Goal: Obtain resource: Obtain resource

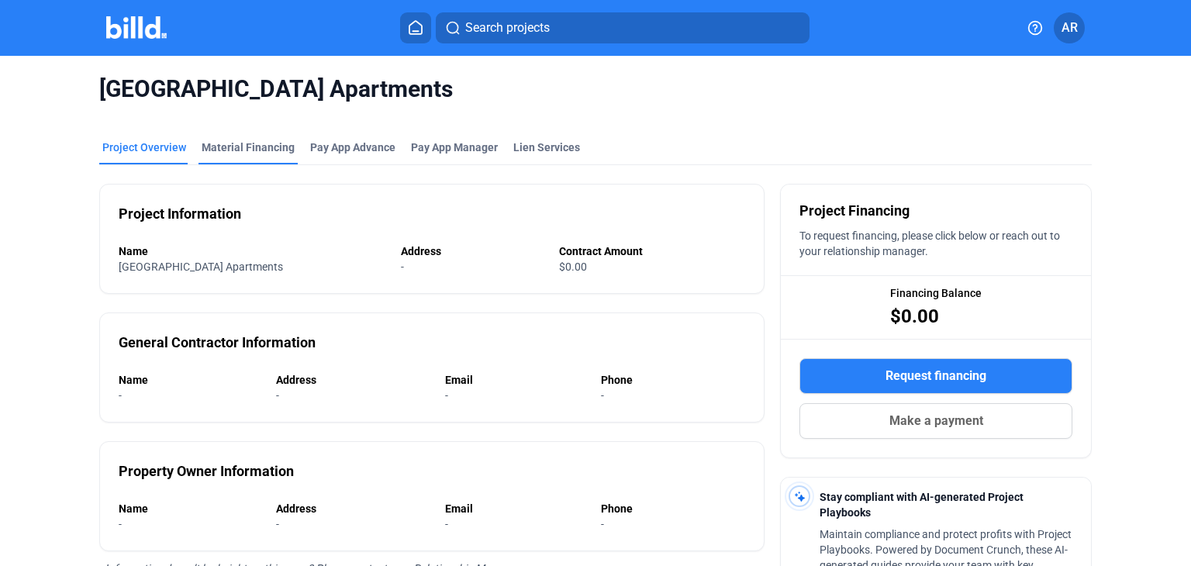
scroll to position [68, 0]
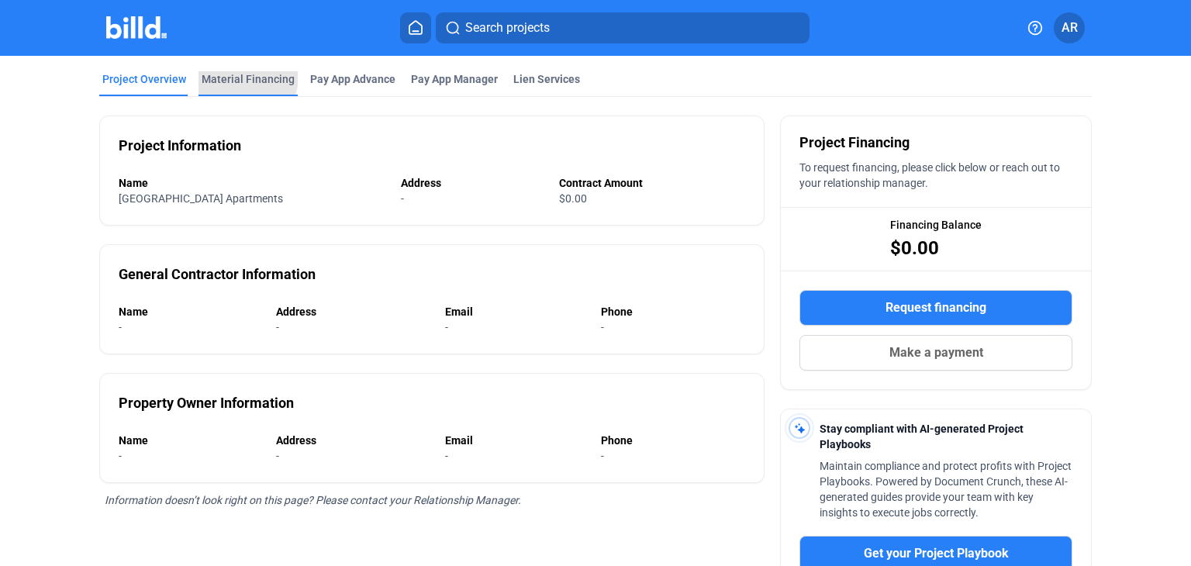
click at [229, 76] on div "Material Financing" at bounding box center [248, 79] width 93 height 16
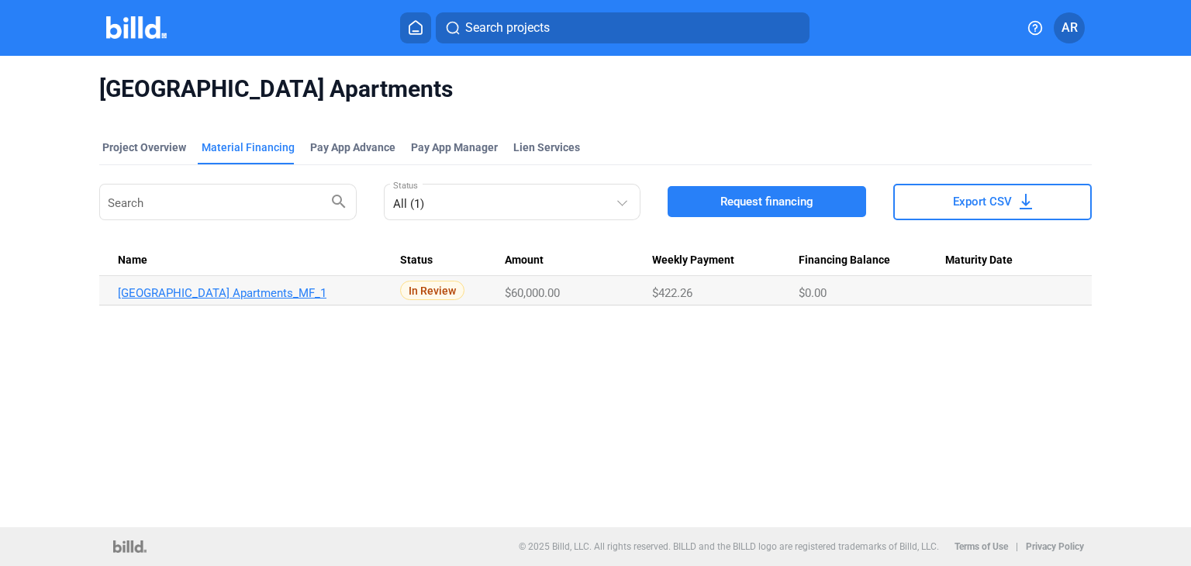
click at [183, 291] on link "[GEOGRAPHIC_DATA] Apartments_MF_1" at bounding box center [252, 293] width 269 height 14
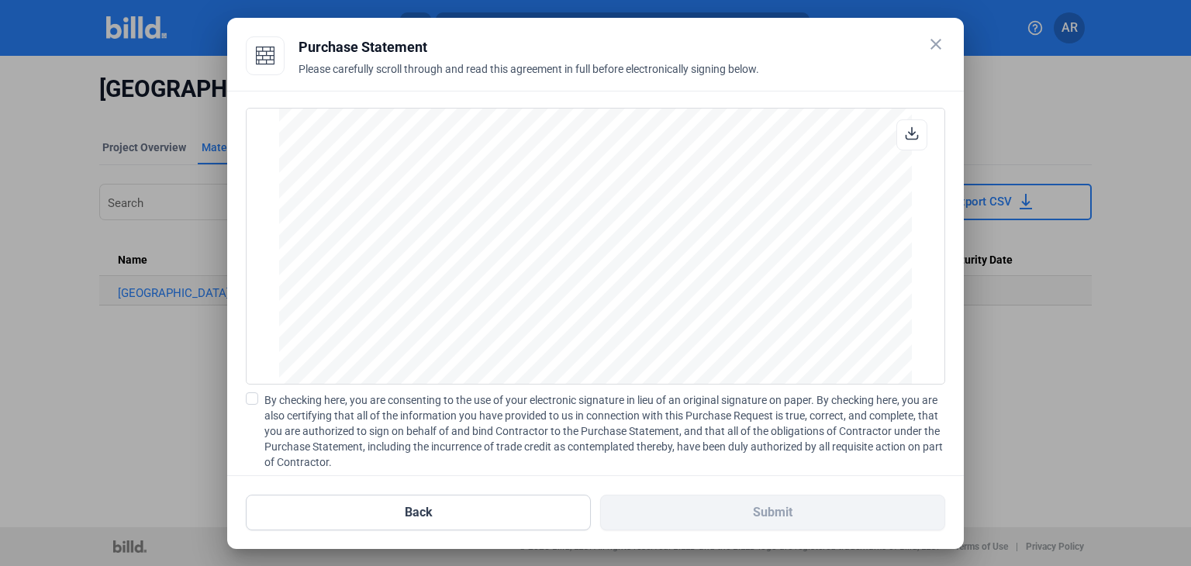
scroll to position [2911, 0]
click at [246, 404] on span at bounding box center [252, 398] width 12 height 12
click at [0, 0] on input "By checking here, you are consenting to the use of your electronic signature in…" at bounding box center [0, 0] width 0 height 0
click at [883, 418] on span "By checking here, you are consenting to the use of your electronic signature in…" at bounding box center [604, 431] width 681 height 78
click at [0, 0] on input "By checking here, you are consenting to the use of your electronic signature in…" at bounding box center [0, 0] width 0 height 0
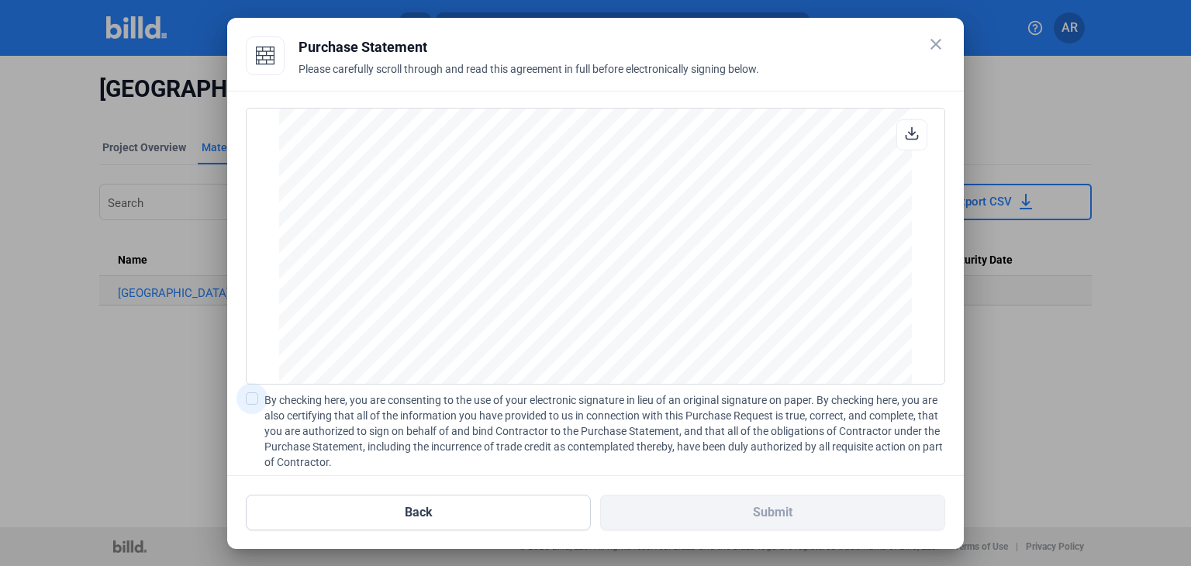
click at [250, 401] on span at bounding box center [252, 398] width 12 height 12
click at [0, 0] on input "By checking here, you are consenting to the use of your electronic signature in…" at bounding box center [0, 0] width 0 height 0
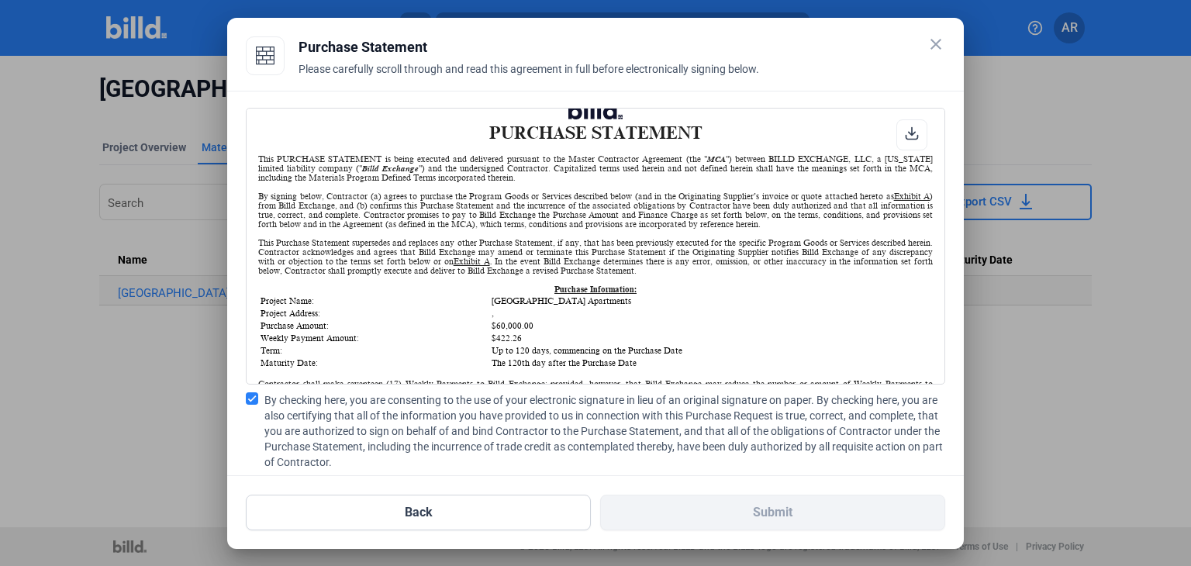
scroll to position [0, 0]
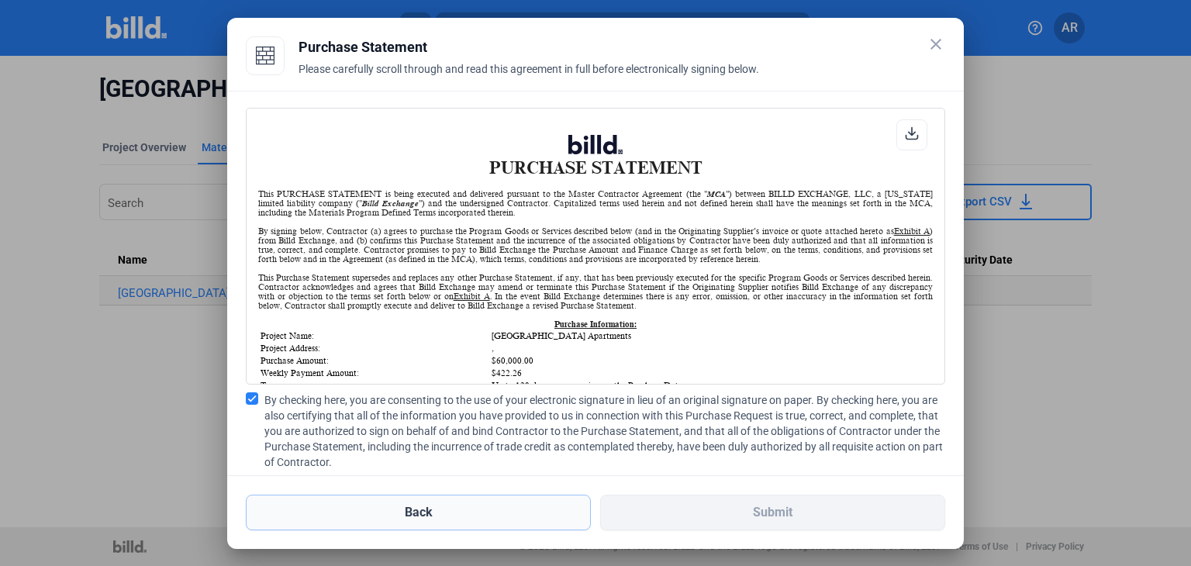
click at [419, 509] on button "Back" at bounding box center [418, 513] width 345 height 36
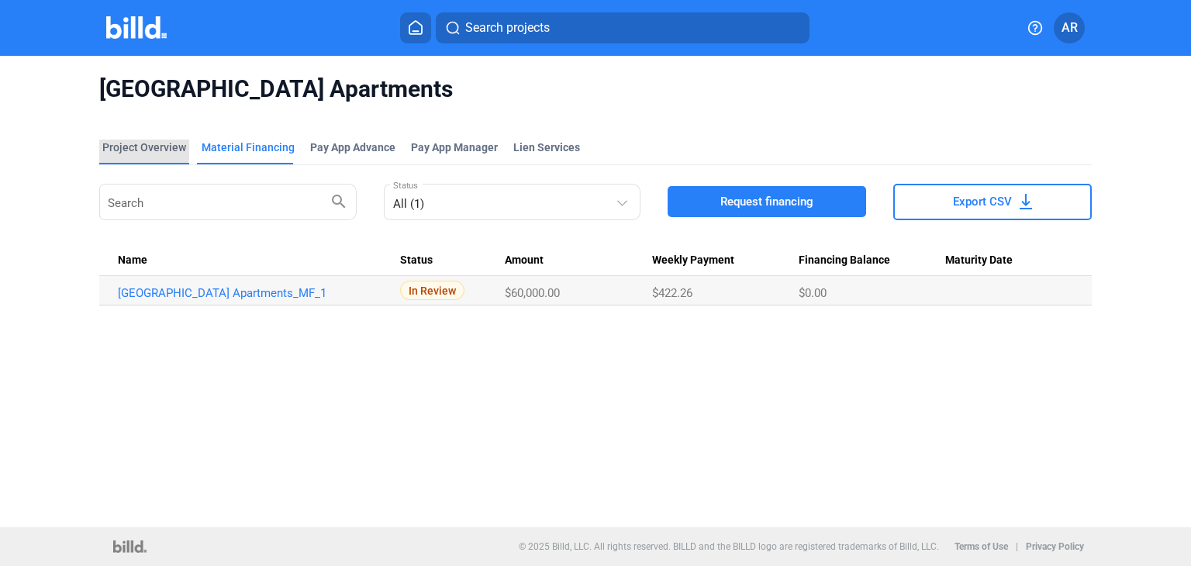
click at [140, 147] on div "Project Overview" at bounding box center [144, 148] width 84 height 16
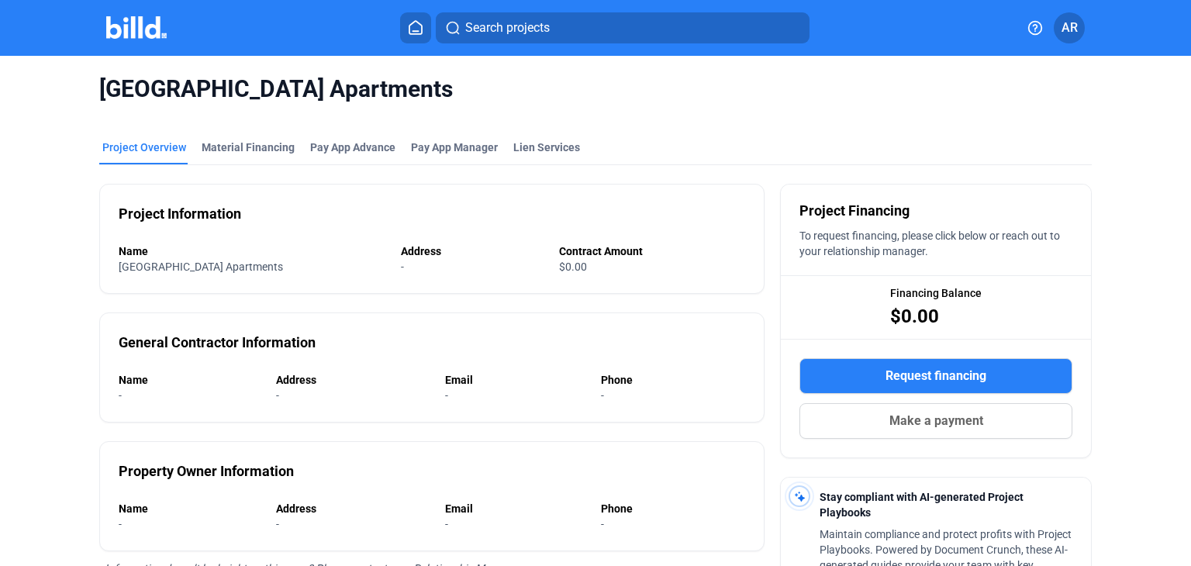
click at [1072, 30] on span "AR" at bounding box center [1069, 28] width 16 height 19
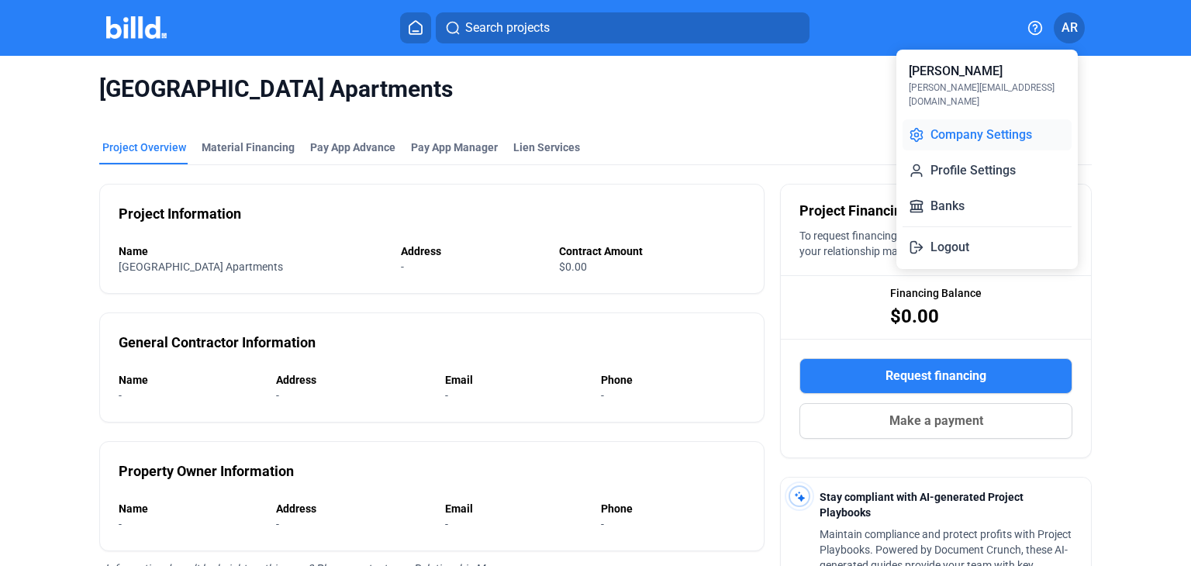
click at [1016, 119] on button "Company Settings" at bounding box center [986, 134] width 169 height 31
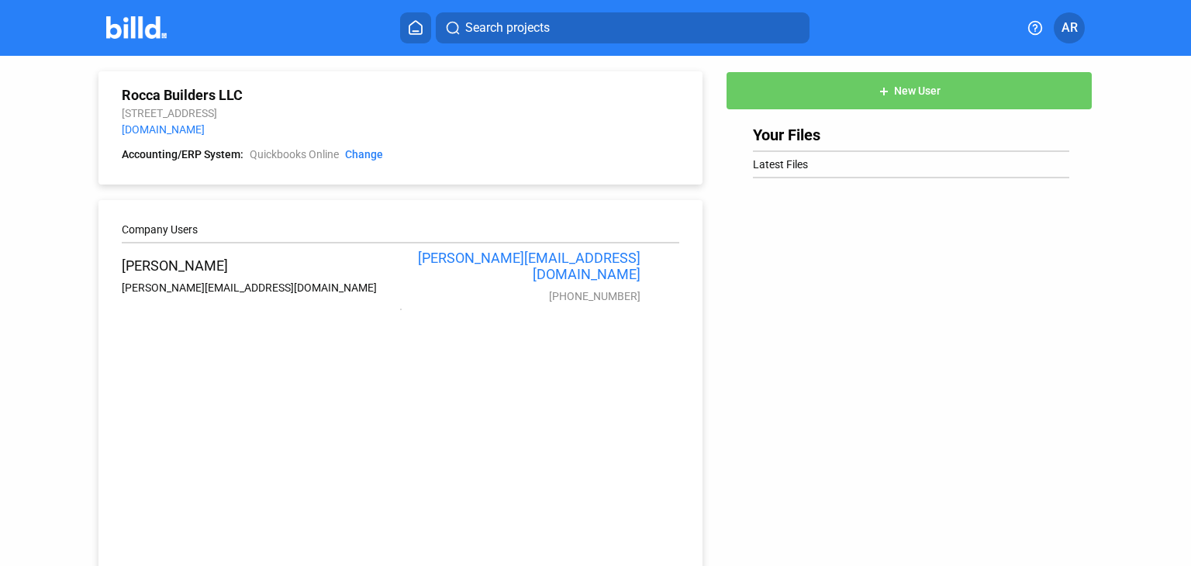
click at [416, 29] on icon at bounding box center [416, 27] width 16 height 15
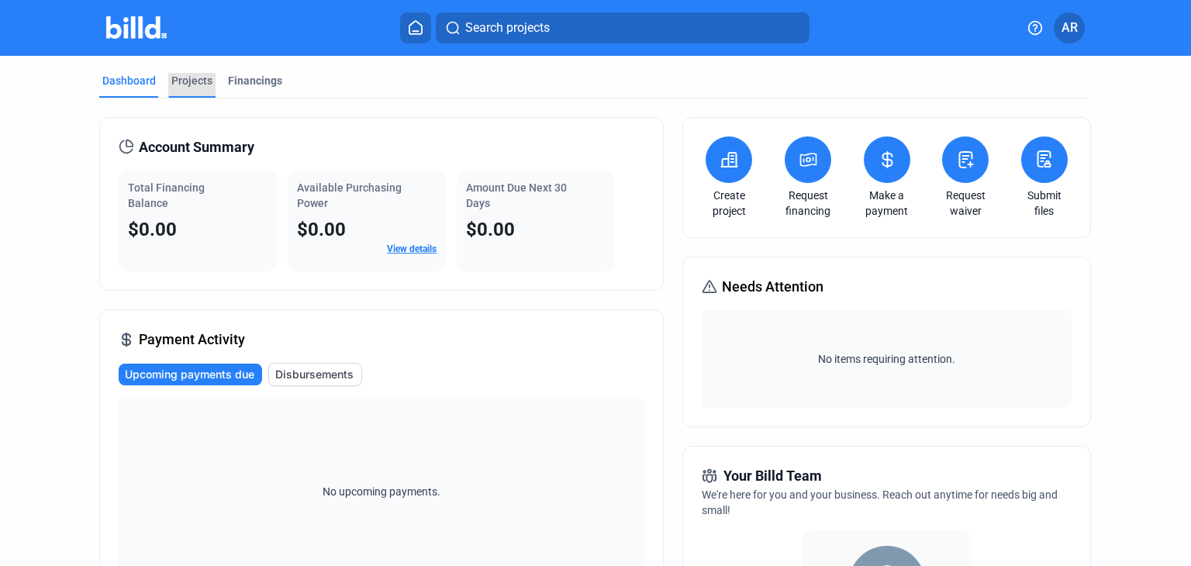
click at [182, 81] on div "Projects" at bounding box center [191, 81] width 41 height 16
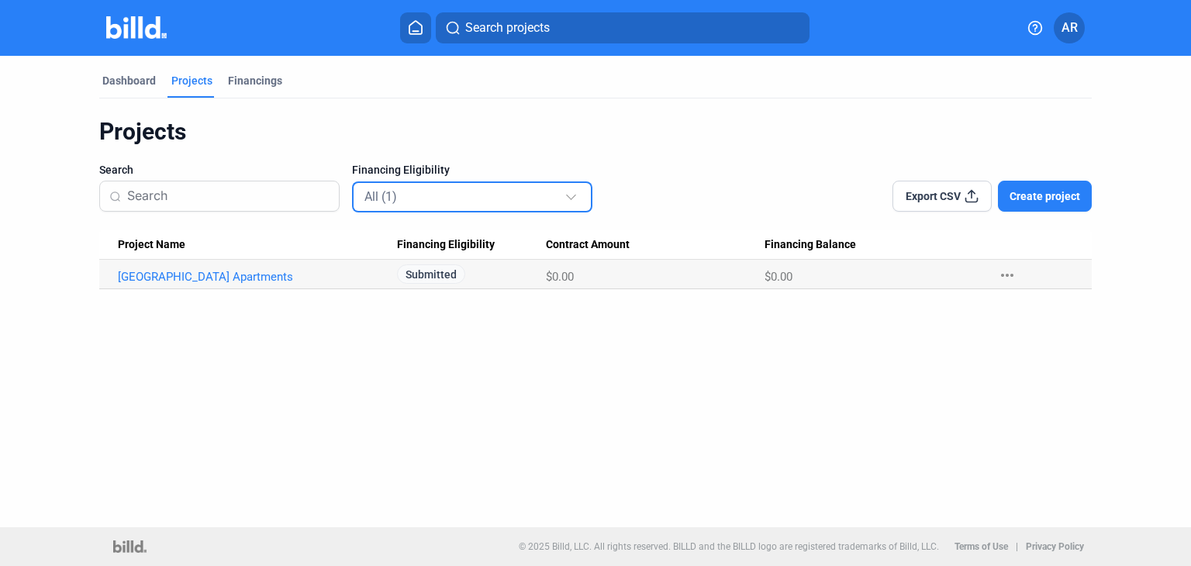
click at [573, 197] on div at bounding box center [572, 190] width 17 height 25
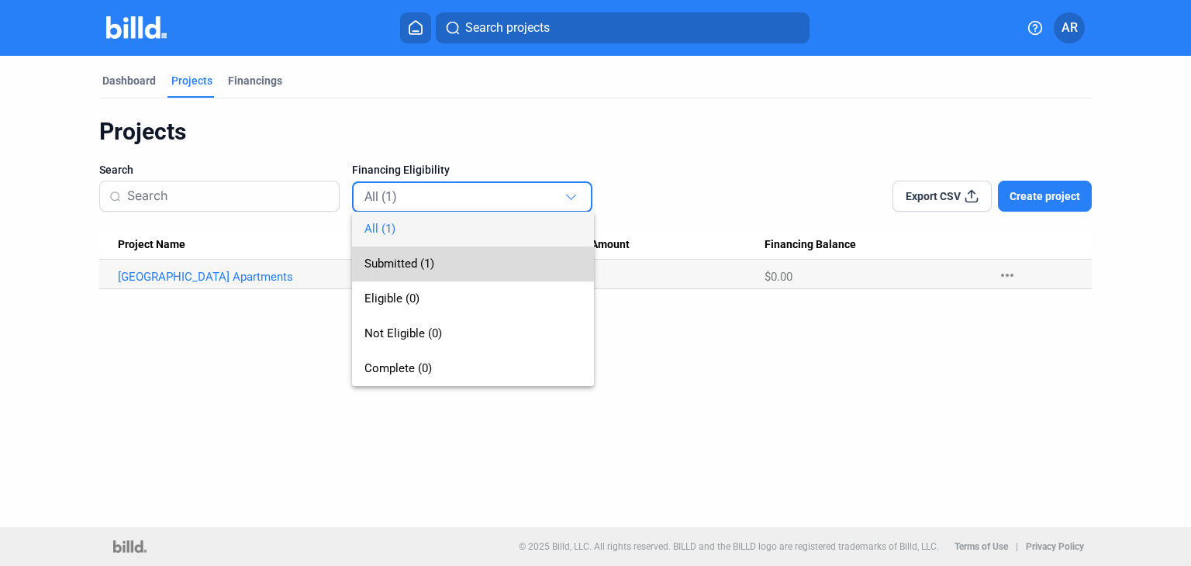
click at [443, 262] on span "Submitted (1)" at bounding box center [472, 264] width 217 height 35
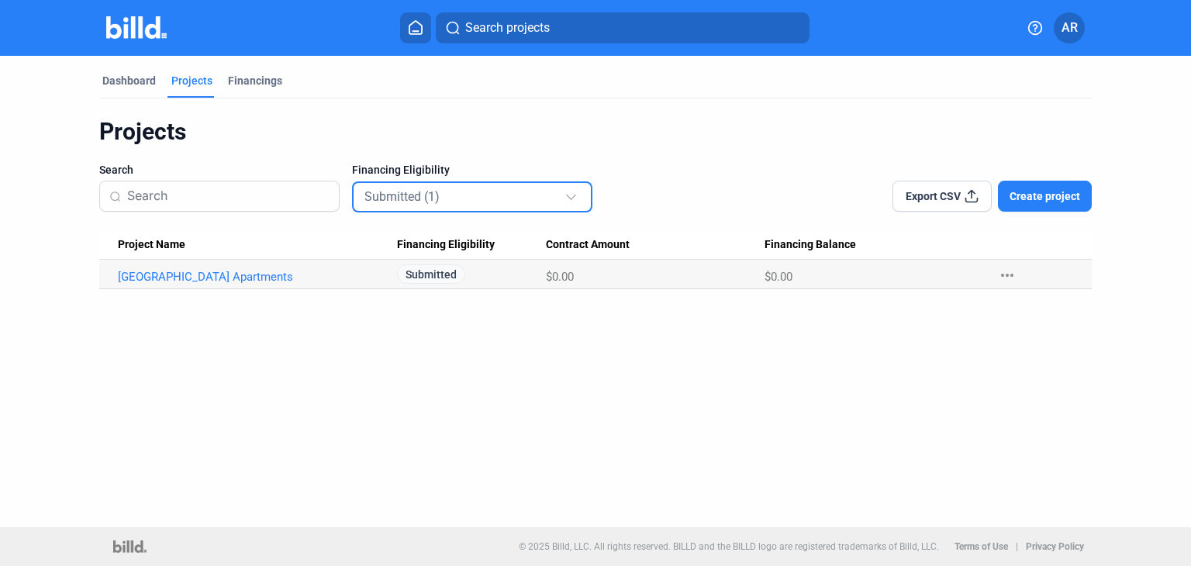
click at [574, 195] on div at bounding box center [571, 195] width 10 height 10
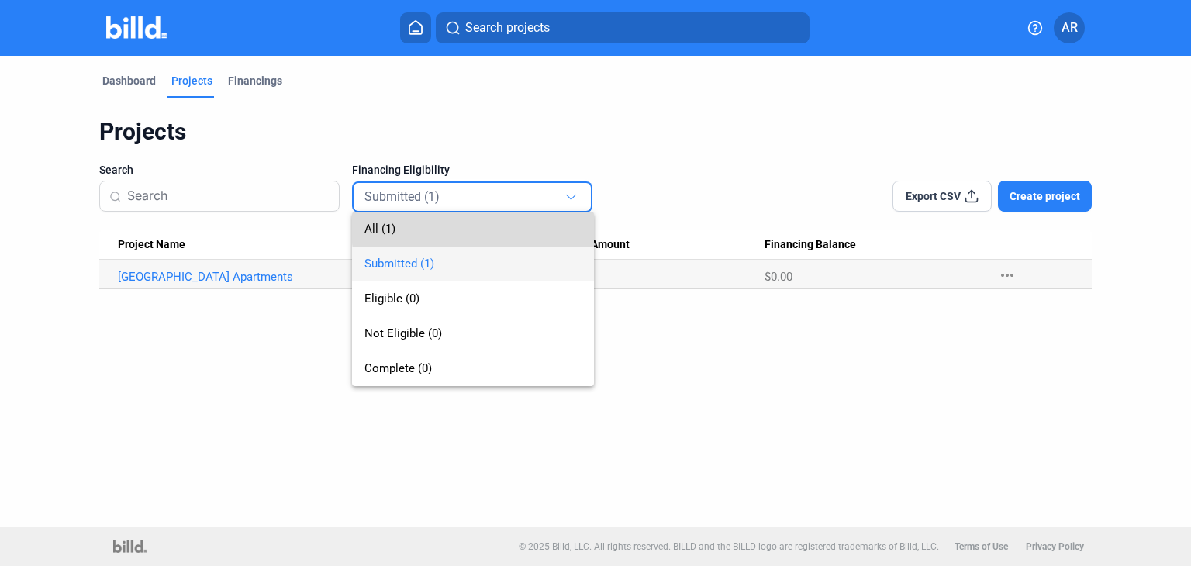
click at [495, 229] on span "All (1)" at bounding box center [472, 229] width 217 height 35
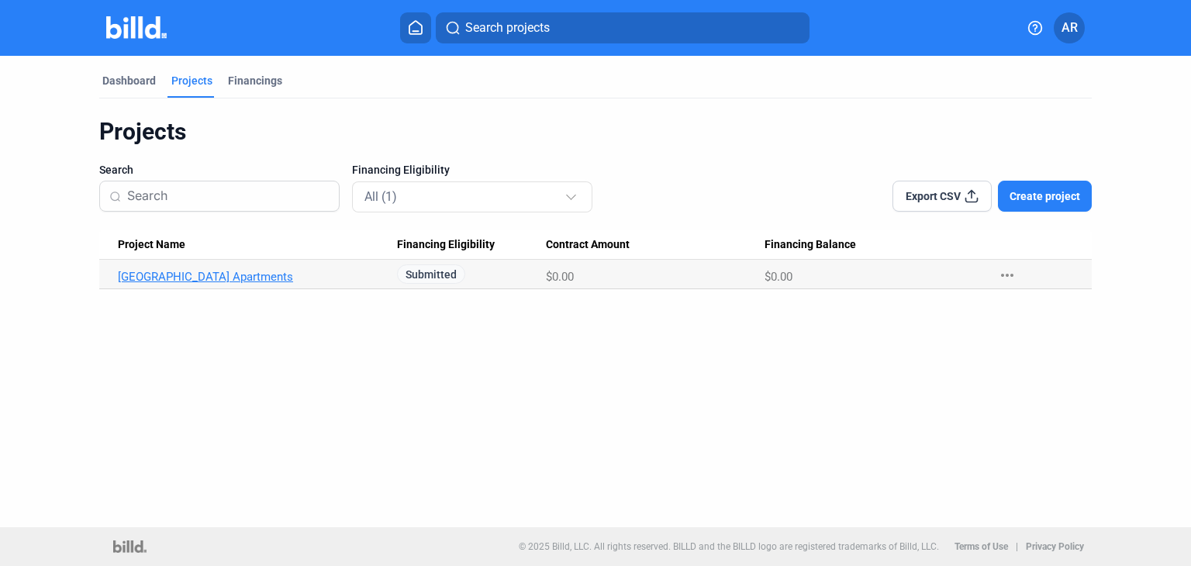
click at [244, 274] on link "[GEOGRAPHIC_DATA] Apartments" at bounding box center [252, 277] width 269 height 14
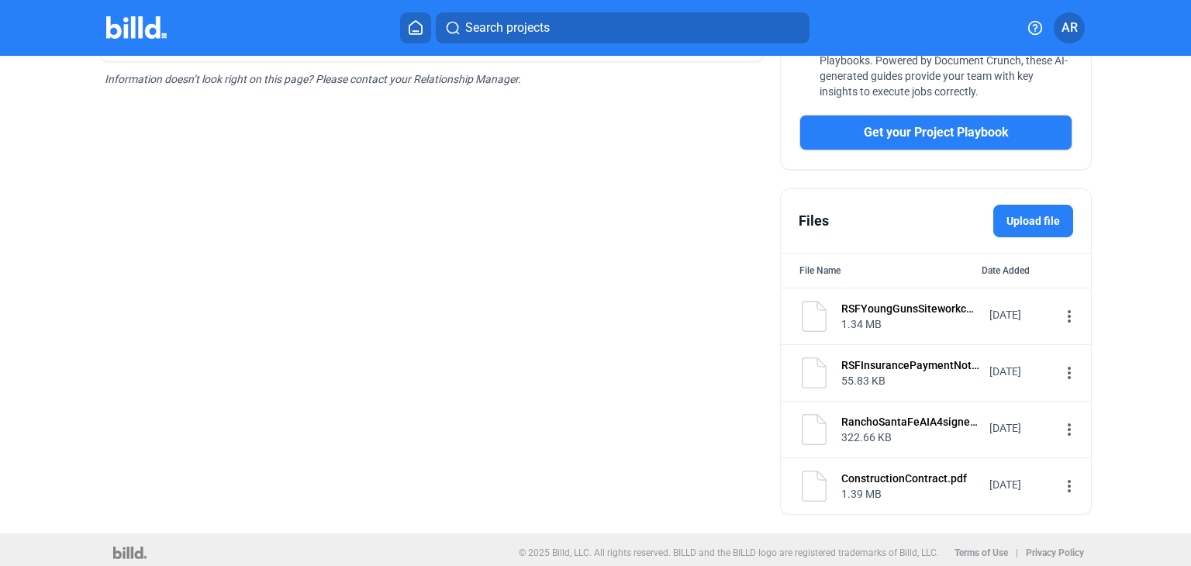
scroll to position [487, 0]
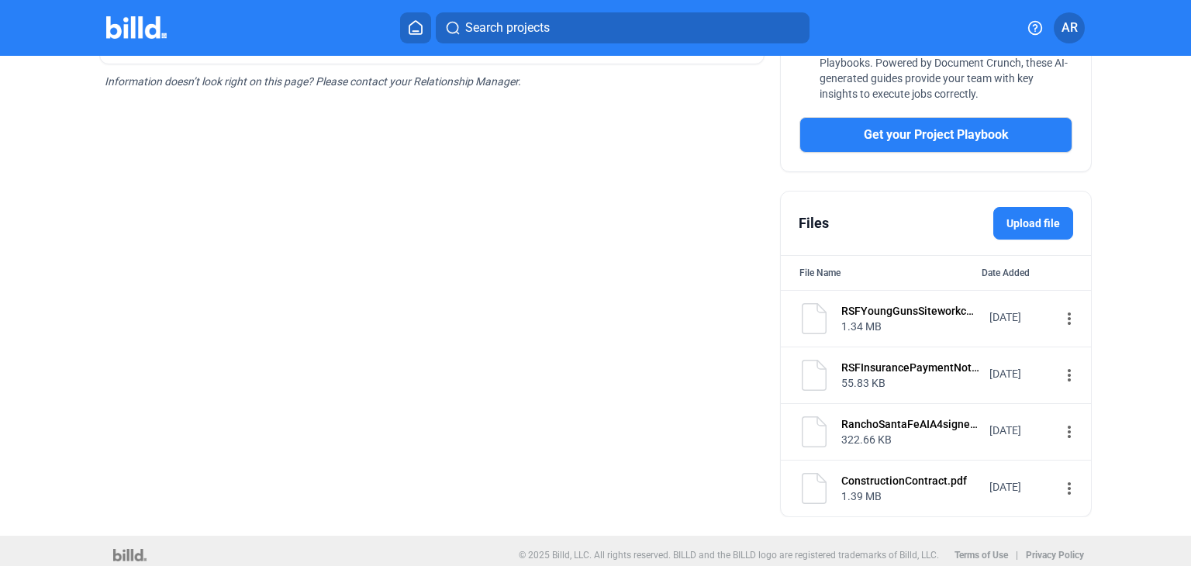
click at [1036, 218] on label "Upload file" at bounding box center [1033, 223] width 80 height 33
click at [0, 0] on input "Upload file" at bounding box center [0, 0] width 0 height 0
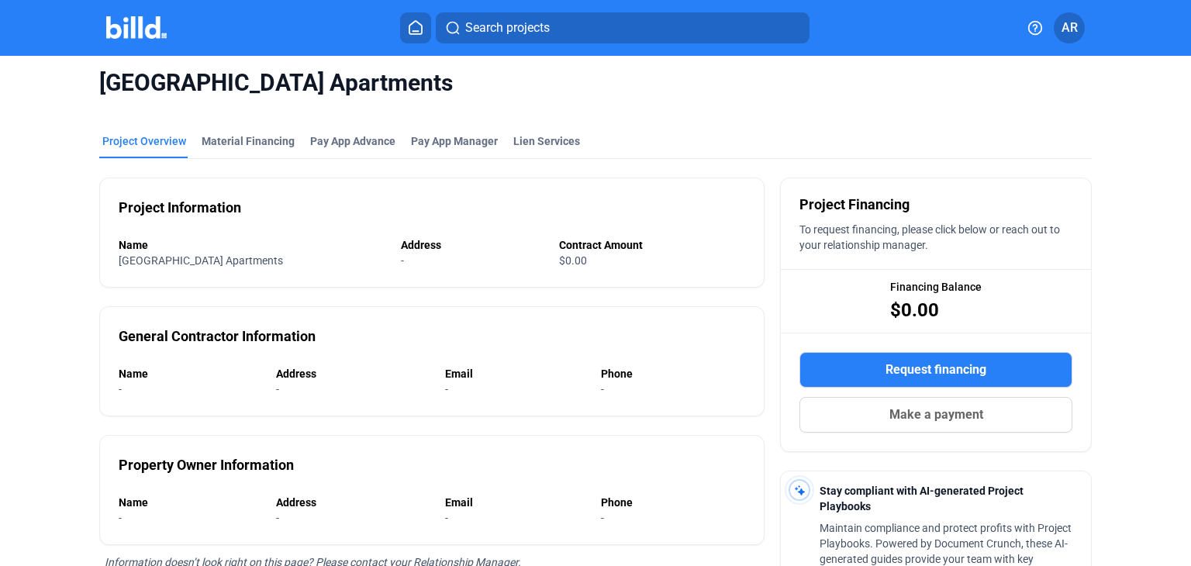
scroll to position [0, 0]
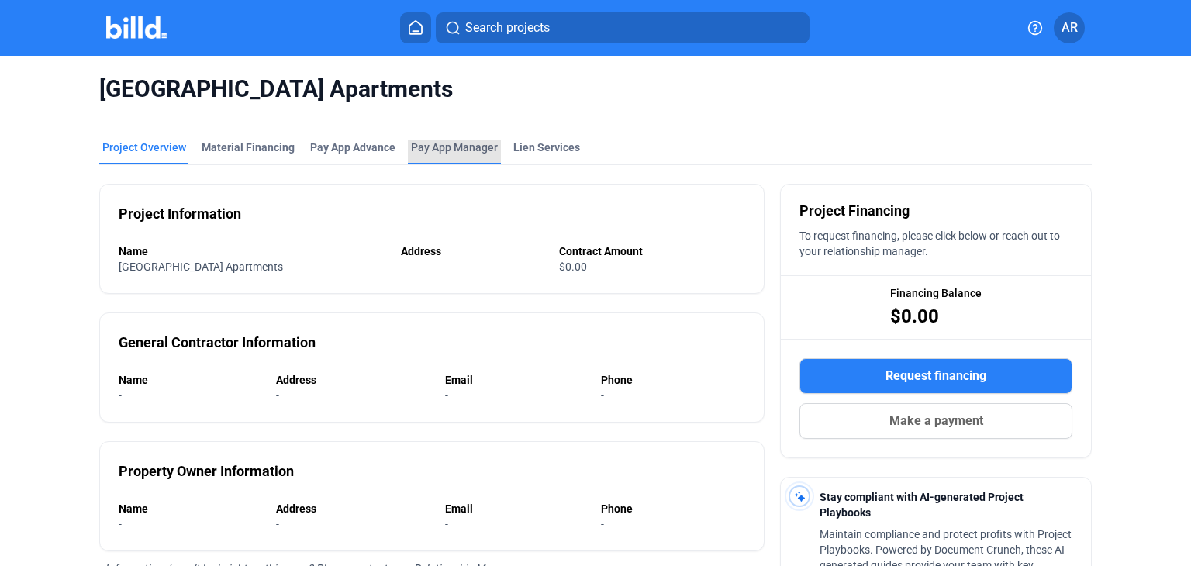
click at [460, 147] on span "Pay App Manager" at bounding box center [454, 148] width 87 height 16
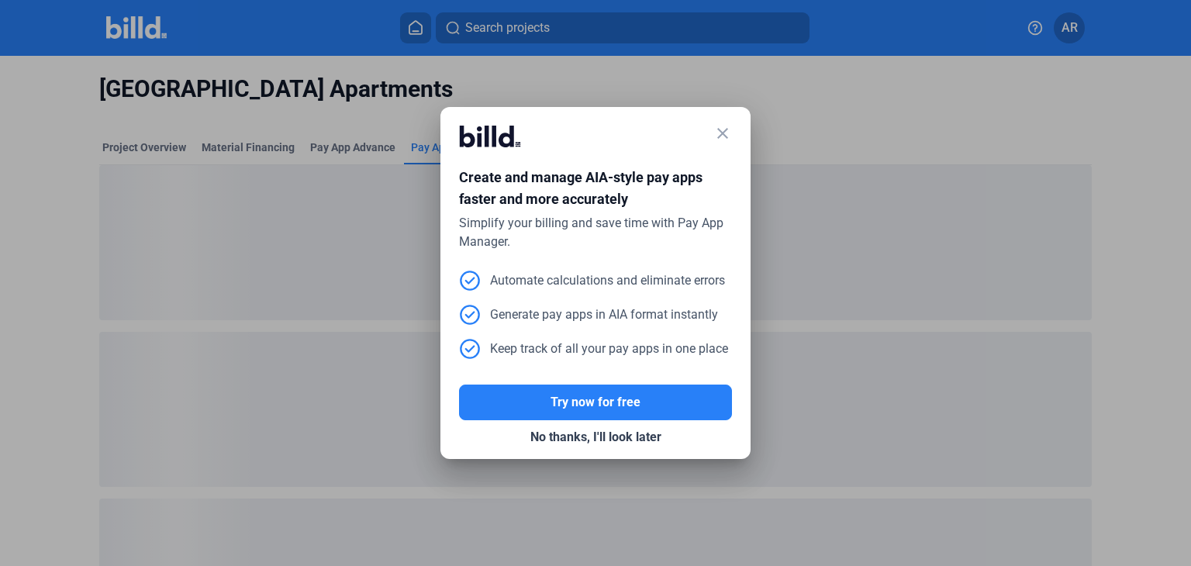
click at [723, 130] on mat-icon "close" at bounding box center [722, 133] width 19 height 19
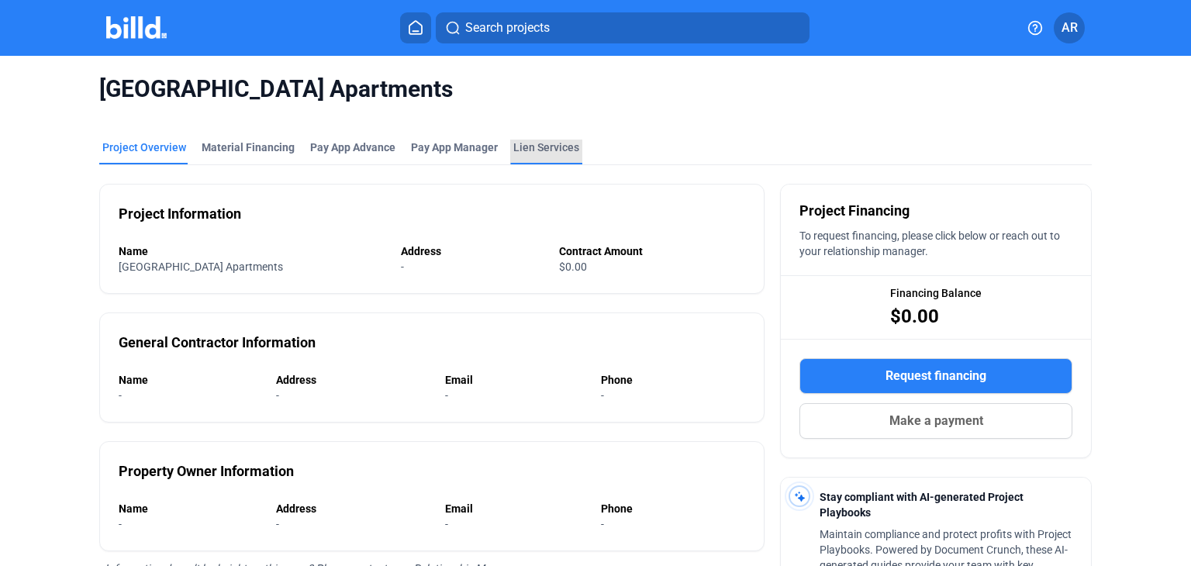
click at [544, 148] on div "Lien Services" at bounding box center [546, 148] width 66 height 16
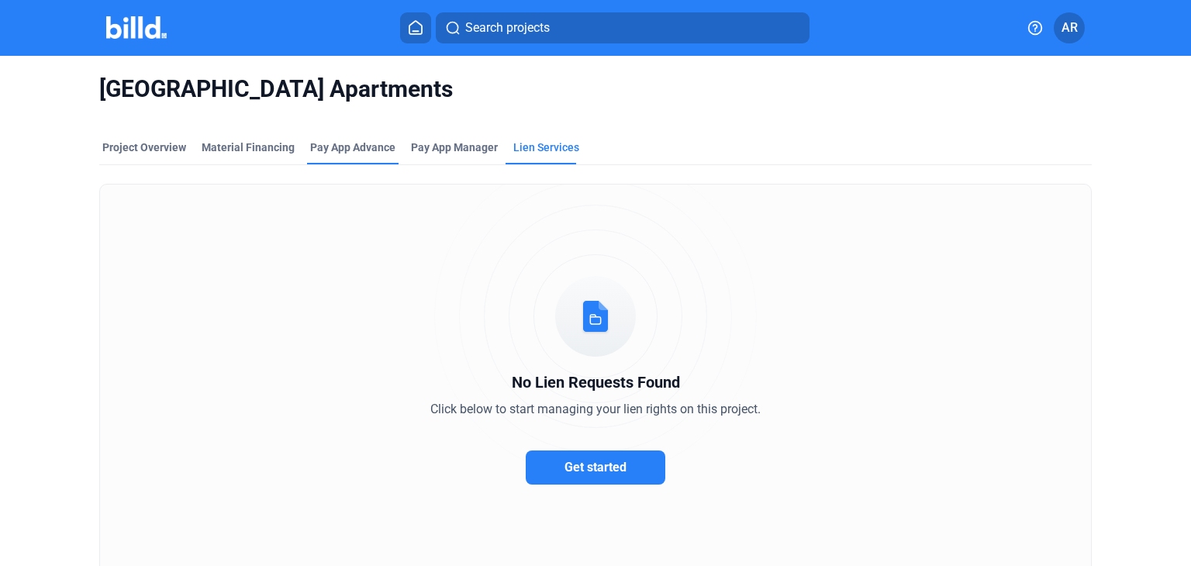
click at [359, 150] on div "Pay App Advance" at bounding box center [352, 148] width 85 height 16
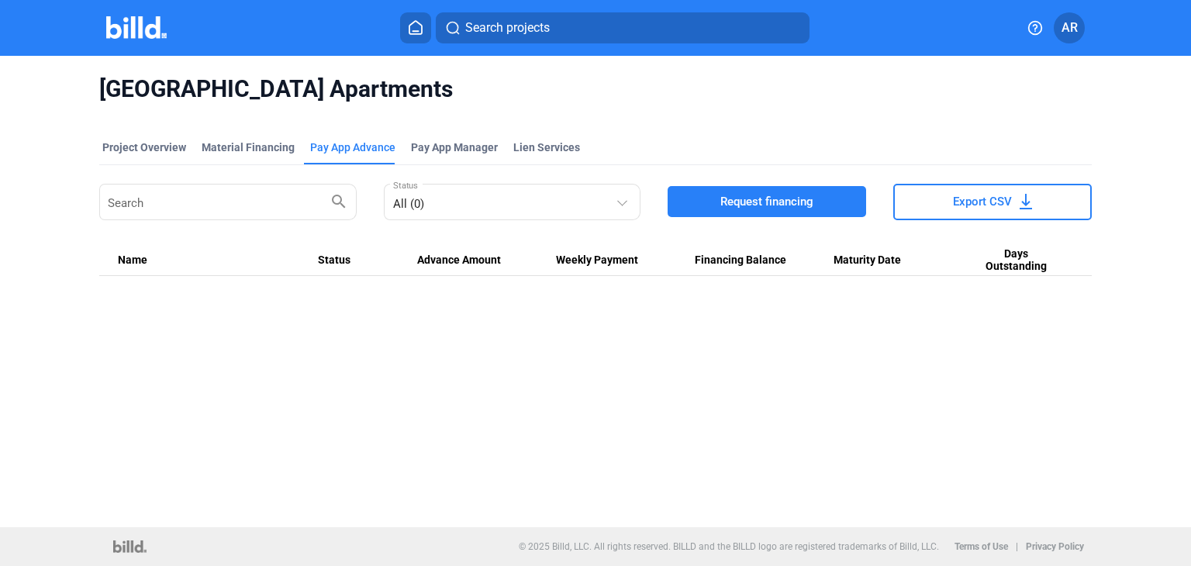
click at [1068, 22] on span "AR" at bounding box center [1069, 28] width 16 height 19
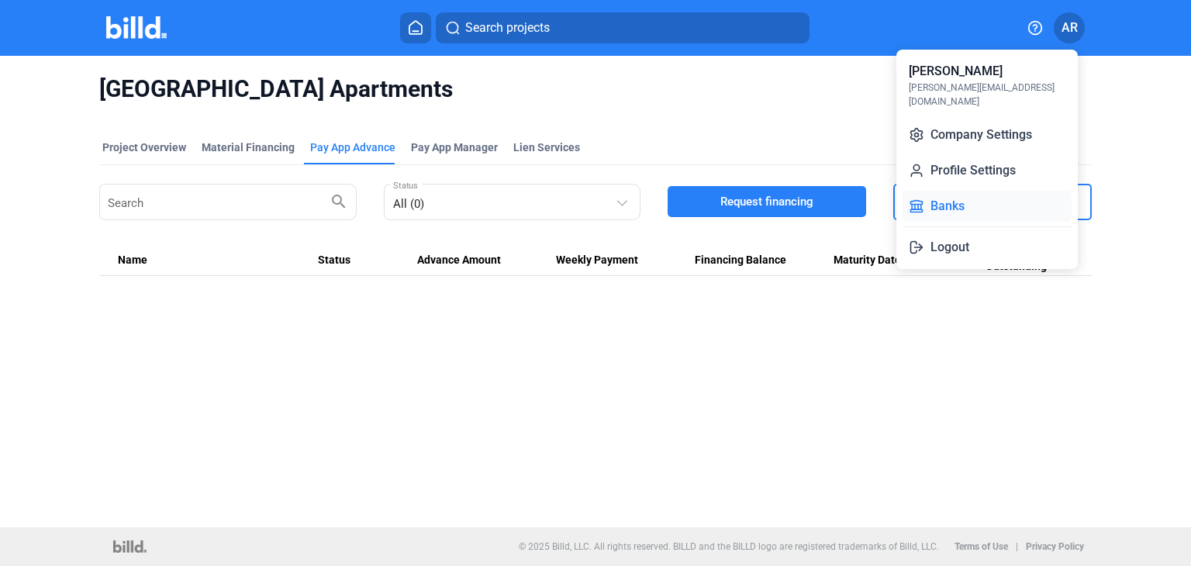
click at [975, 191] on button "Banks" at bounding box center [986, 206] width 169 height 31
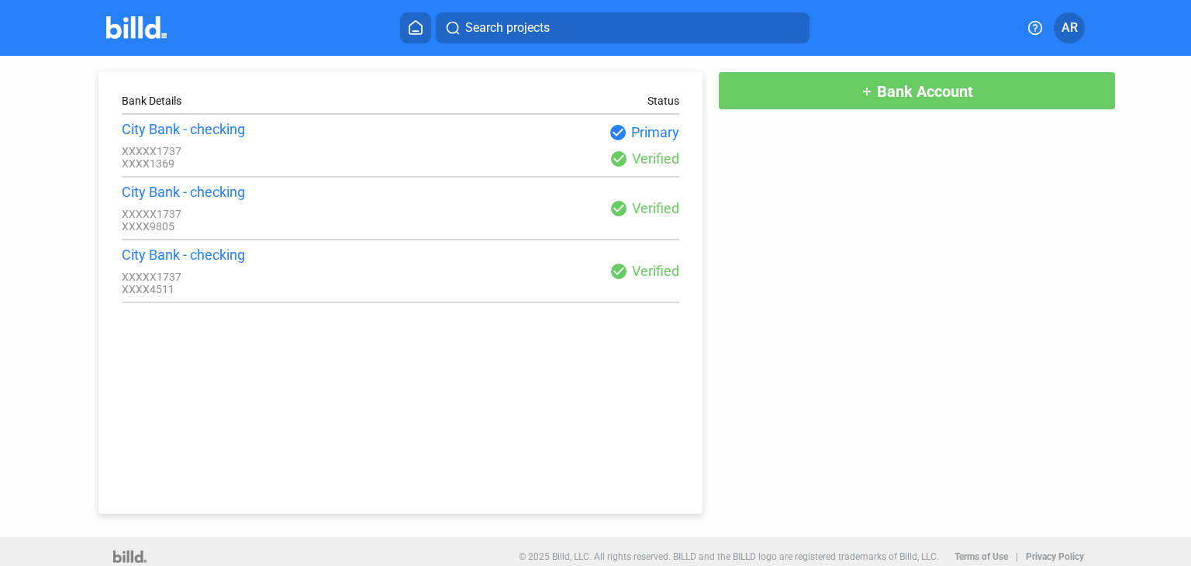
click at [1065, 24] on span "AR" at bounding box center [1069, 28] width 16 height 19
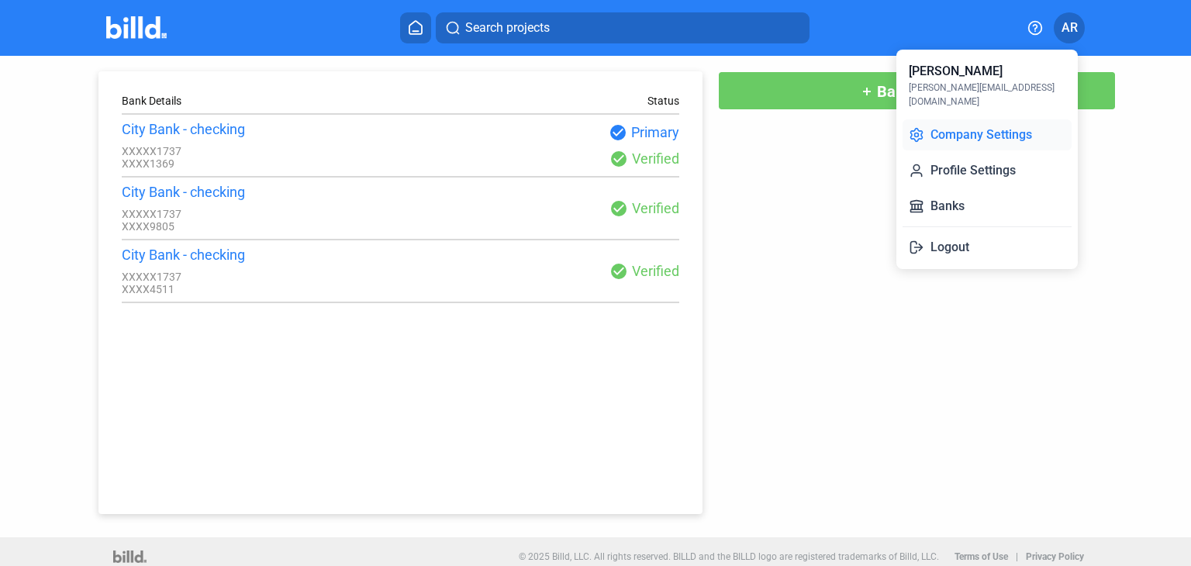
click at [991, 119] on button "Company Settings" at bounding box center [986, 134] width 169 height 31
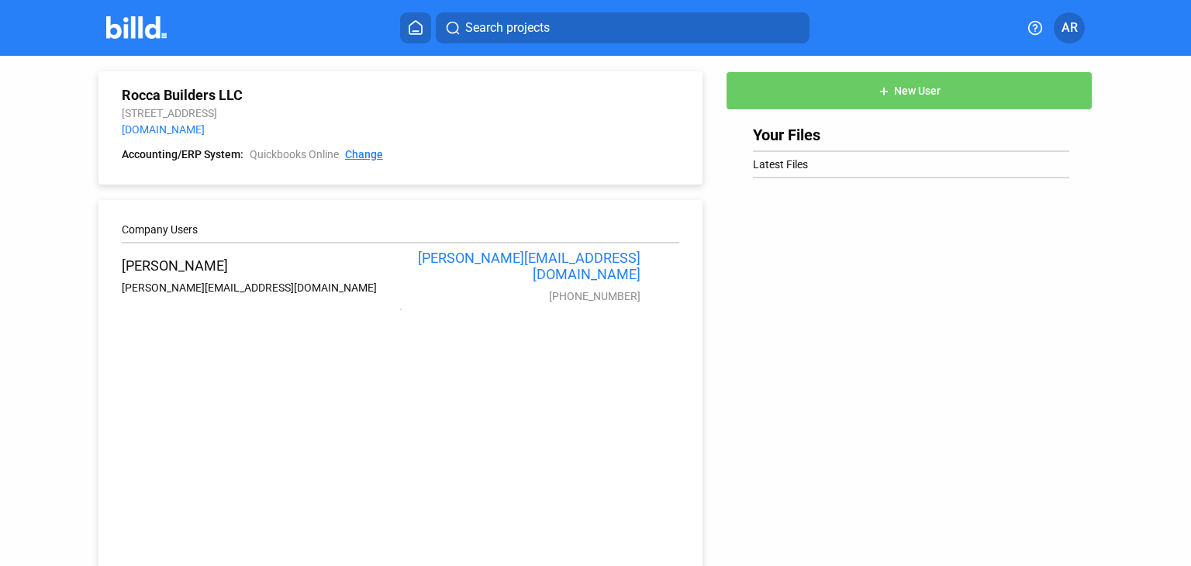
click at [371, 153] on link "Change" at bounding box center [364, 155] width 38 height 16
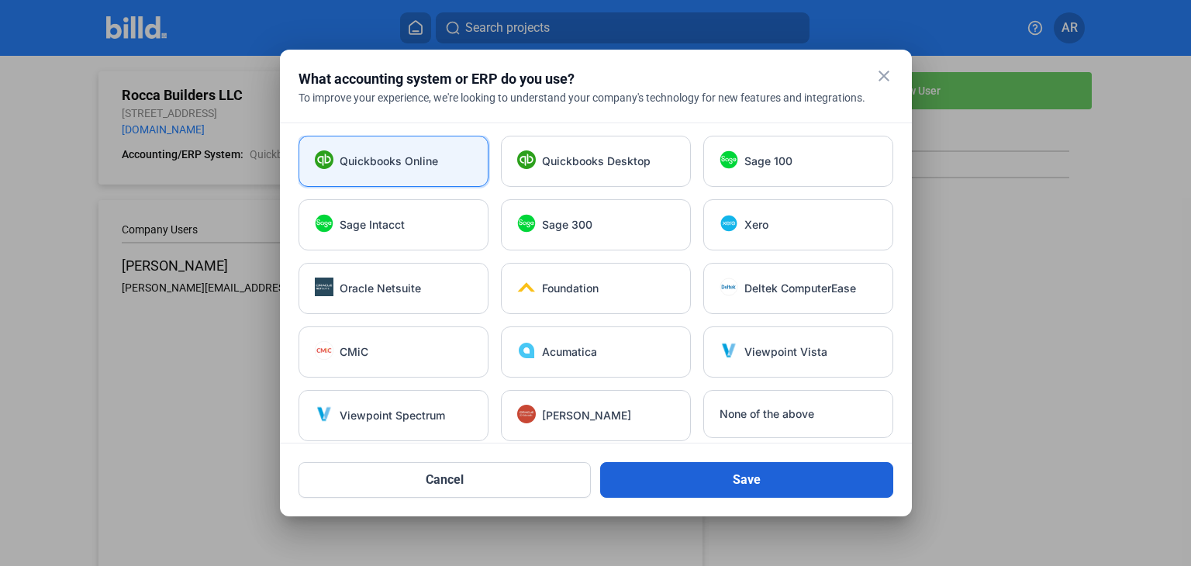
click at [671, 475] on button "Save" at bounding box center [746, 480] width 293 height 36
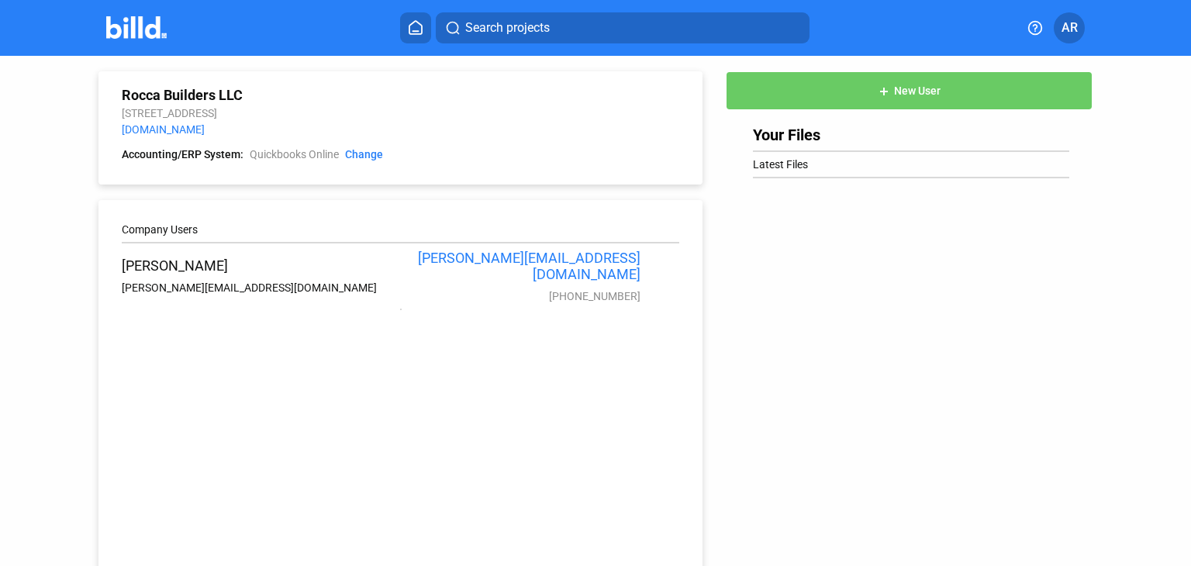
click at [1064, 26] on span "AR" at bounding box center [1069, 28] width 16 height 19
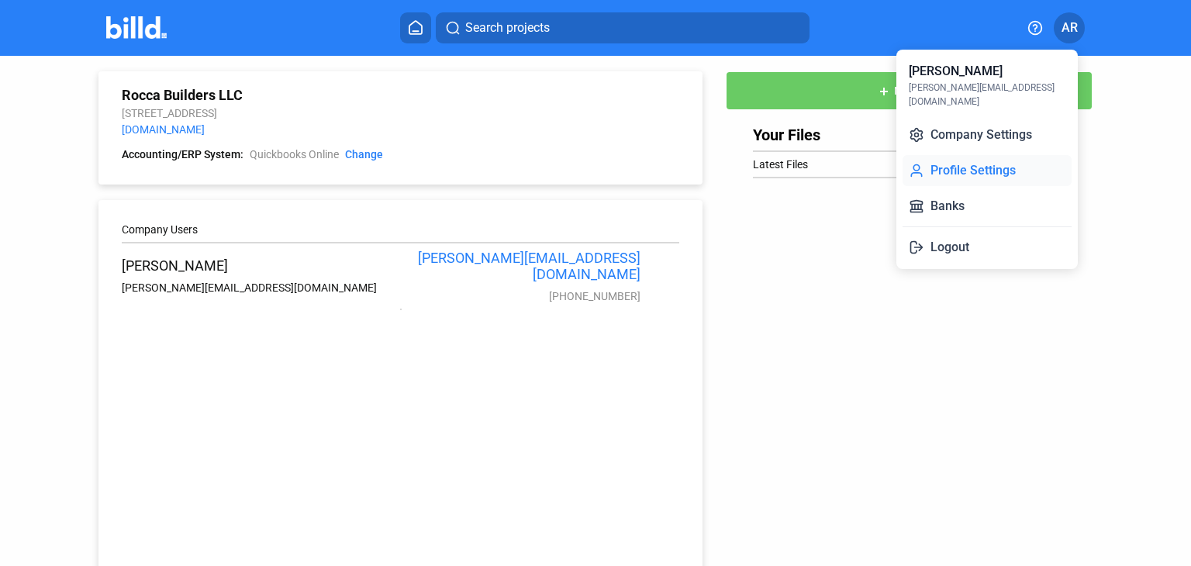
click at [987, 159] on button "Profile Settings" at bounding box center [986, 170] width 169 height 31
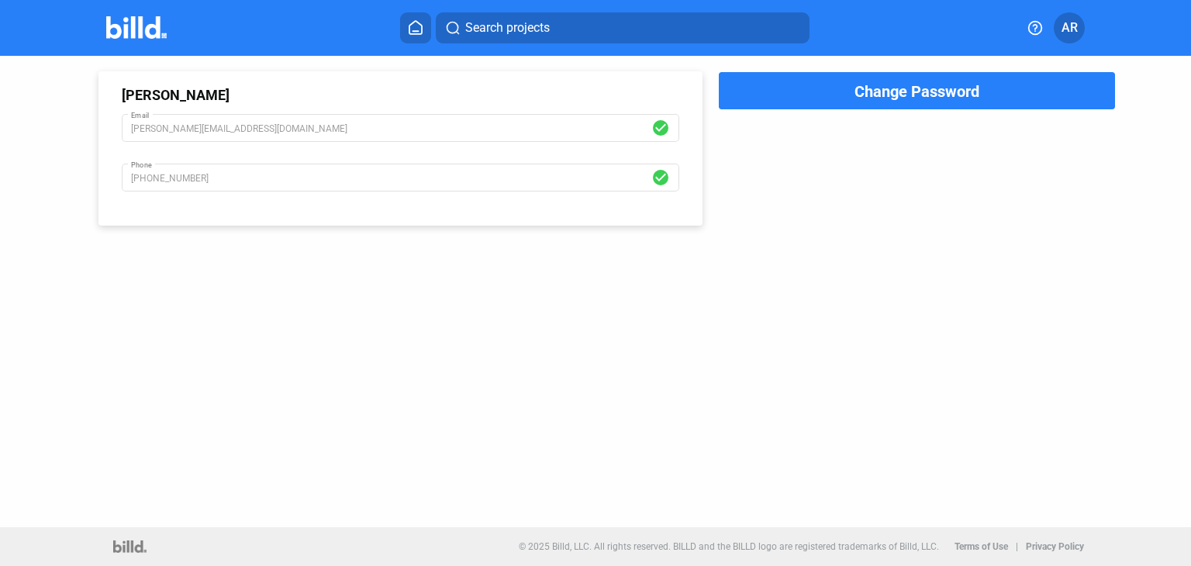
click at [1071, 22] on span "AR" at bounding box center [1069, 28] width 16 height 19
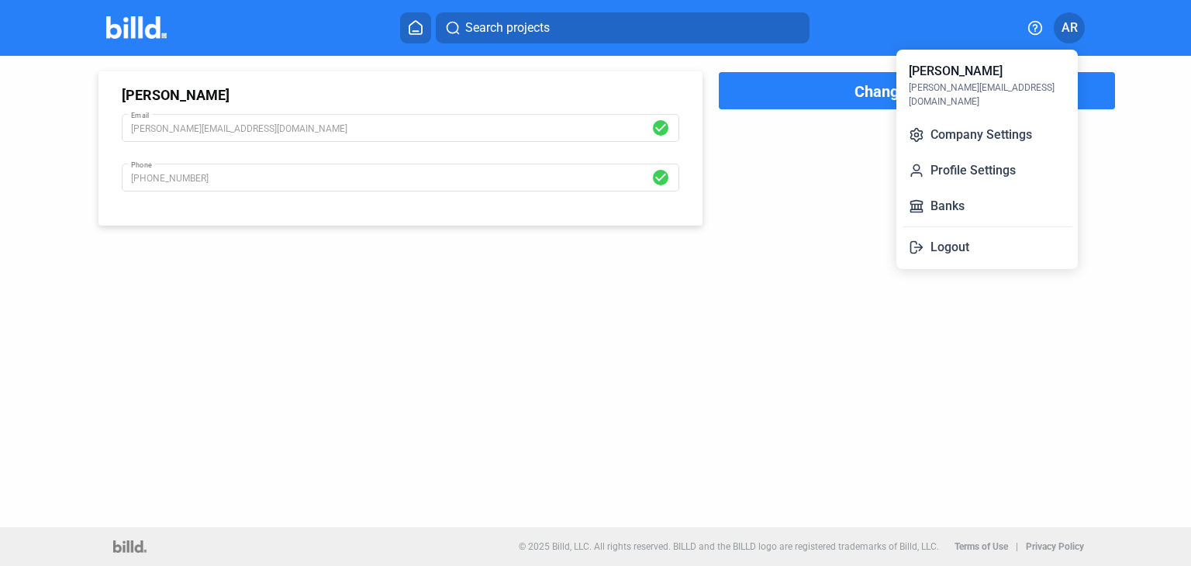
click at [816, 291] on div at bounding box center [595, 283] width 1191 height 566
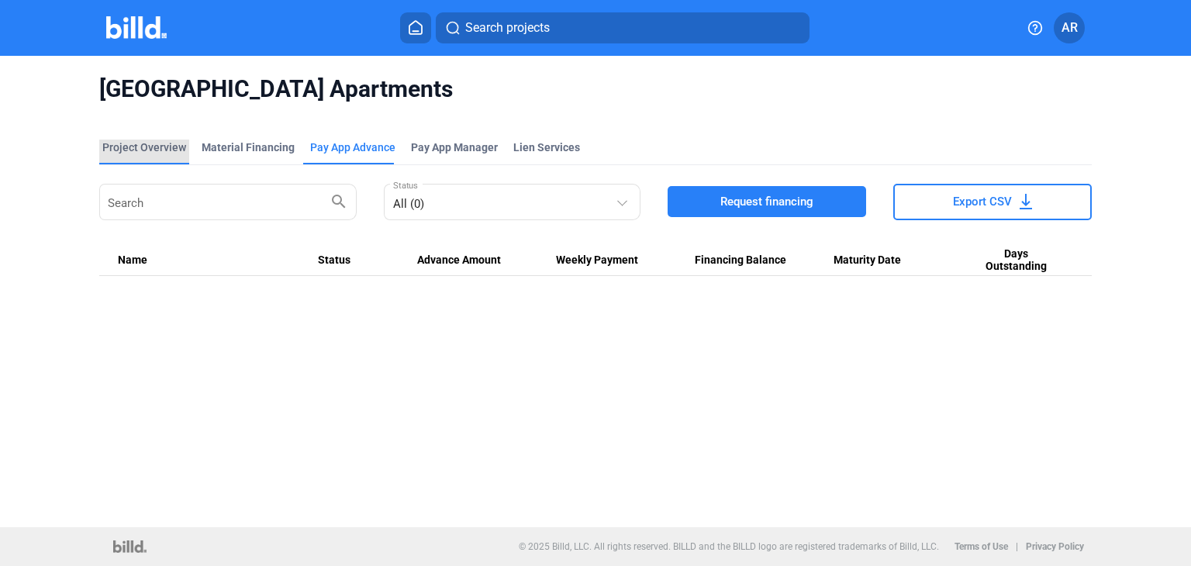
click at [153, 148] on div "Project Overview" at bounding box center [144, 148] width 84 height 16
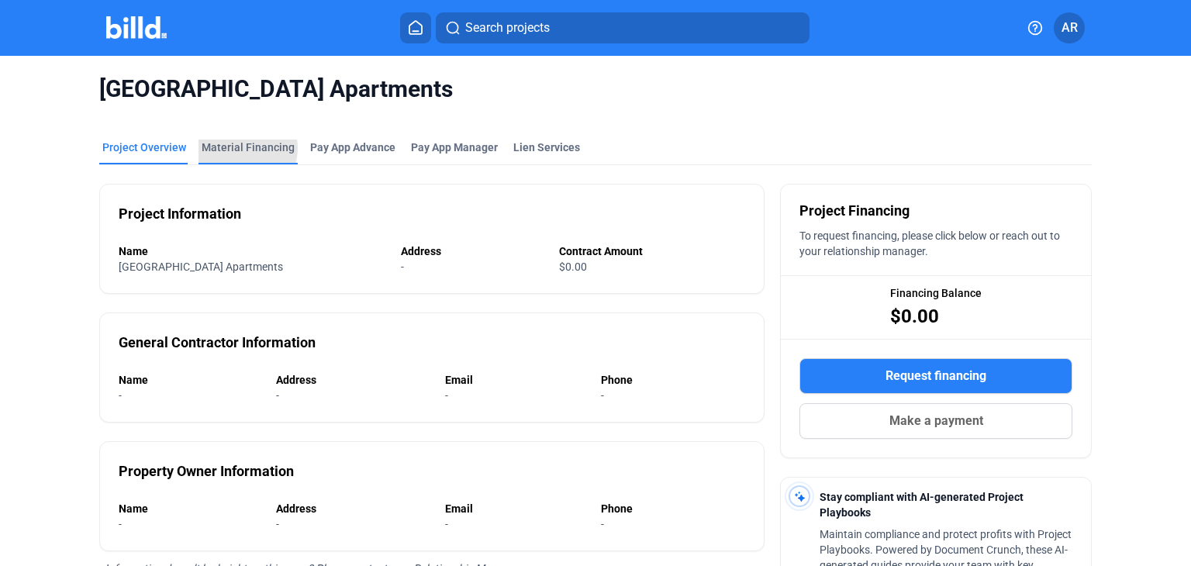
click at [234, 148] on div "Material Financing" at bounding box center [248, 148] width 93 height 16
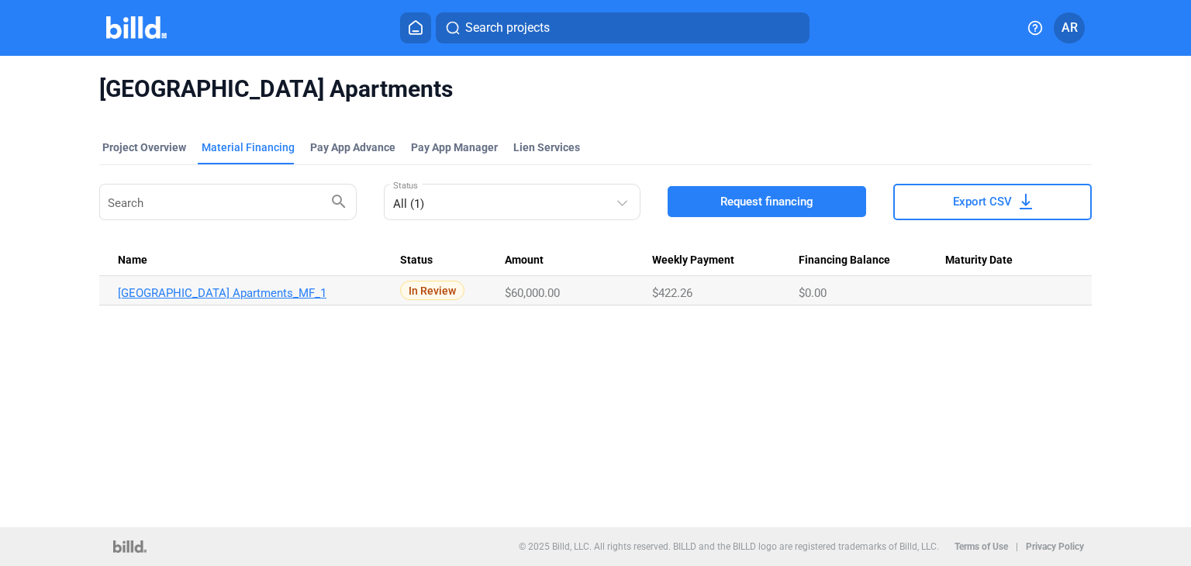
click at [185, 295] on link "[GEOGRAPHIC_DATA] Apartments_MF_1" at bounding box center [252, 293] width 269 height 14
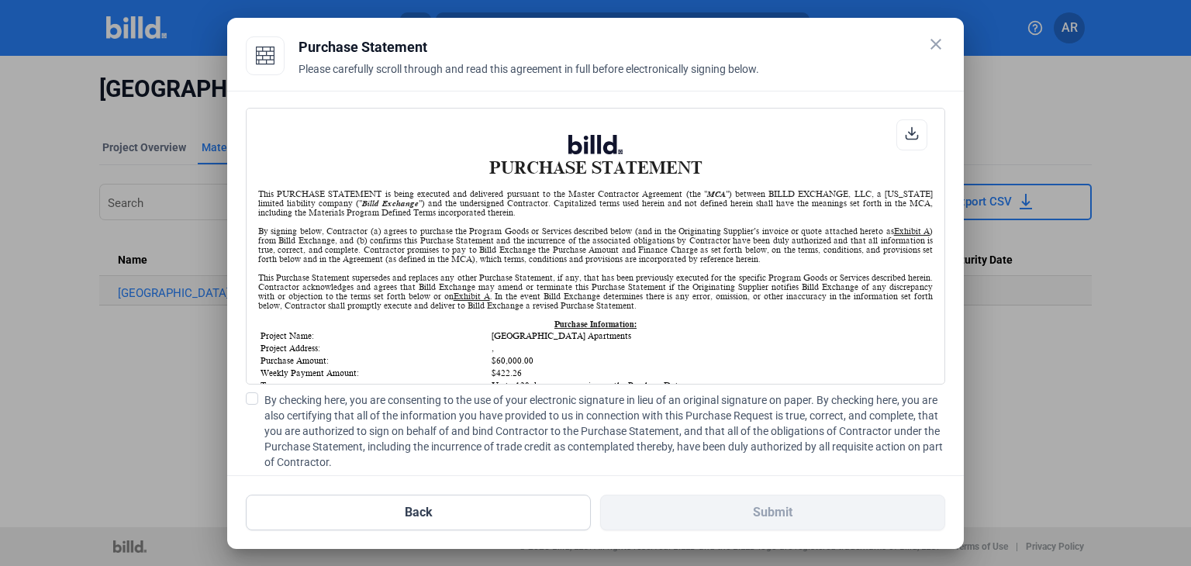
click at [905, 131] on icon at bounding box center [912, 133] width 14 height 14
click at [1170, 122] on div at bounding box center [595, 283] width 1191 height 566
click at [253, 396] on span at bounding box center [252, 398] width 12 height 12
click at [0, 0] on input "By checking here, you are consenting to the use of your electronic signature in…" at bounding box center [0, 0] width 0 height 0
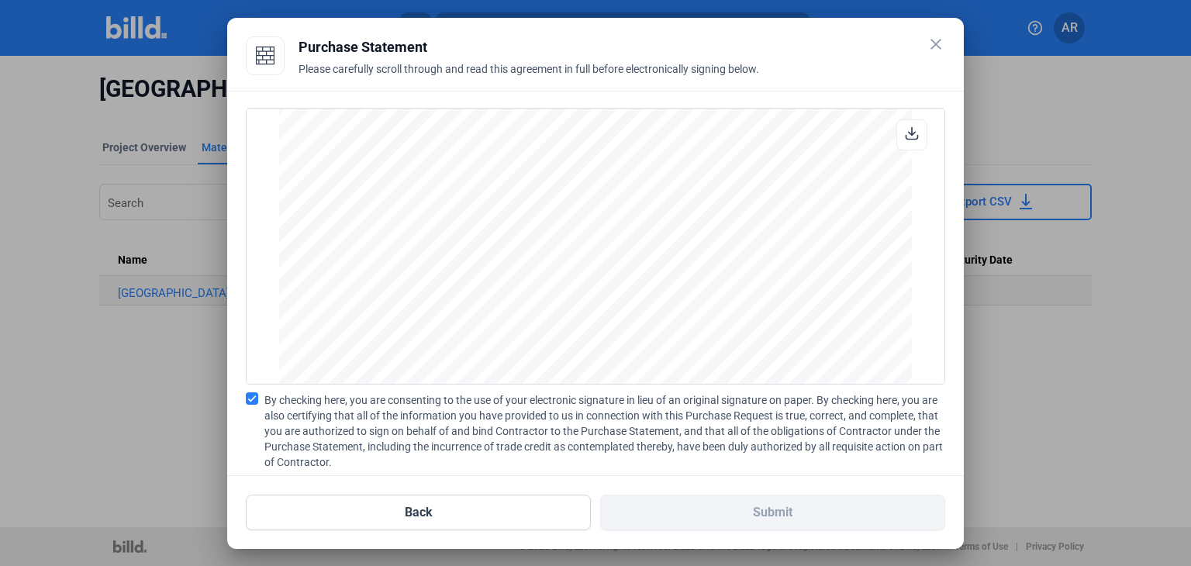
scroll to position [2911, 0]
click at [491, 505] on button "Back" at bounding box center [418, 513] width 345 height 36
